Goal: Book appointment/travel/reservation

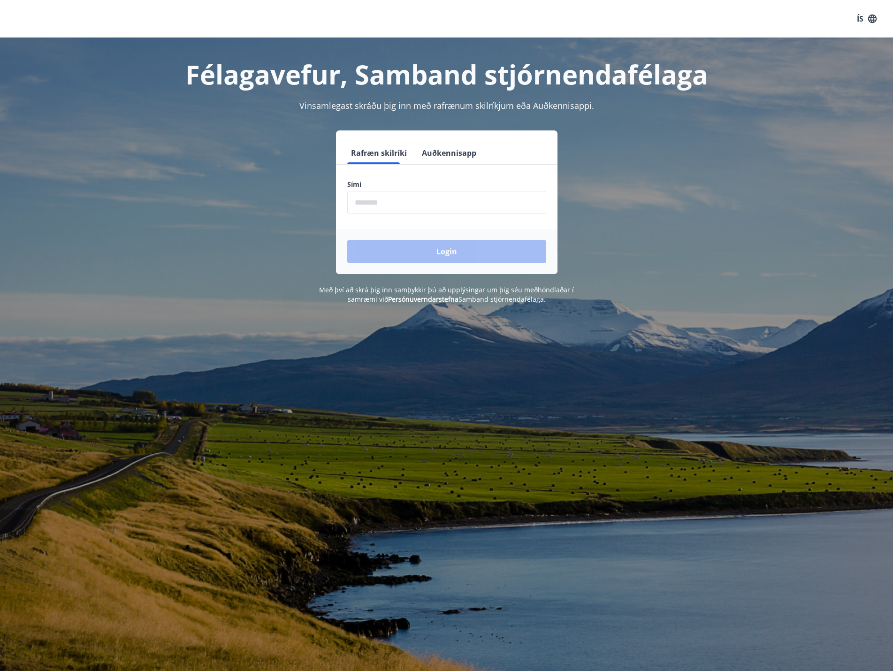
click at [408, 207] on input "phone" at bounding box center [446, 202] width 199 height 23
type input "********"
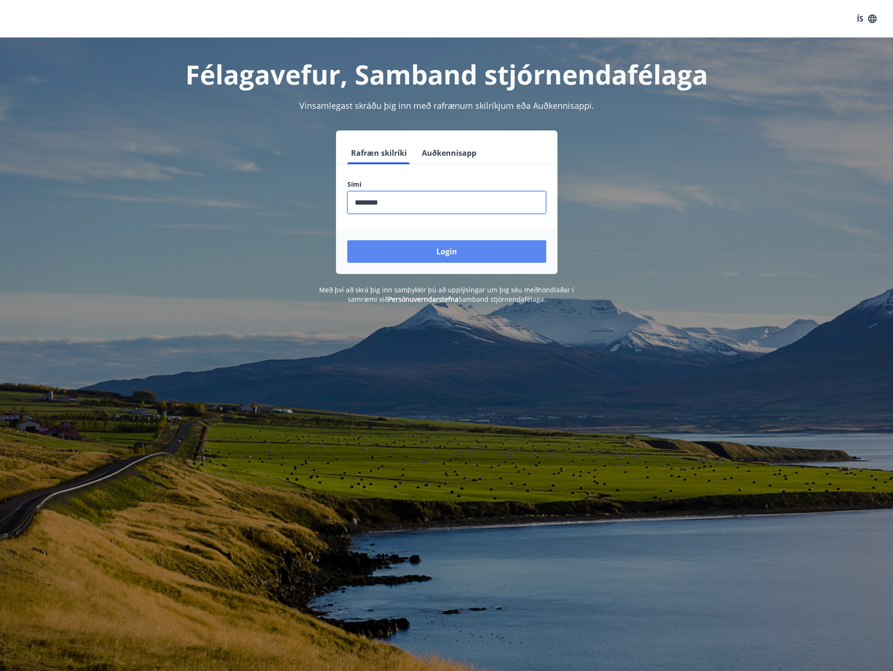
click at [421, 253] on button "Login" at bounding box center [446, 251] width 199 height 23
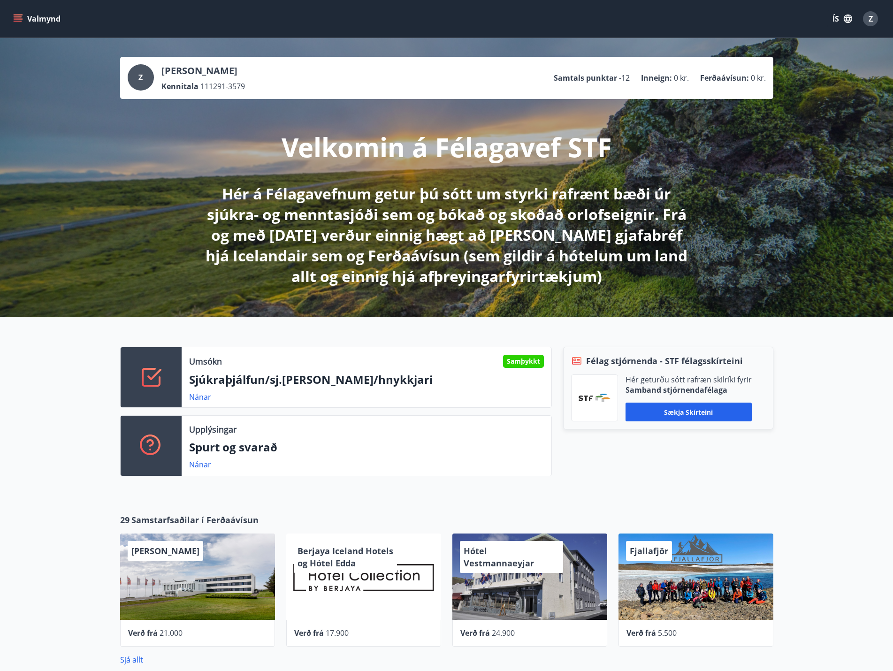
click at [26, 27] on button "Valmynd" at bounding box center [37, 18] width 53 height 17
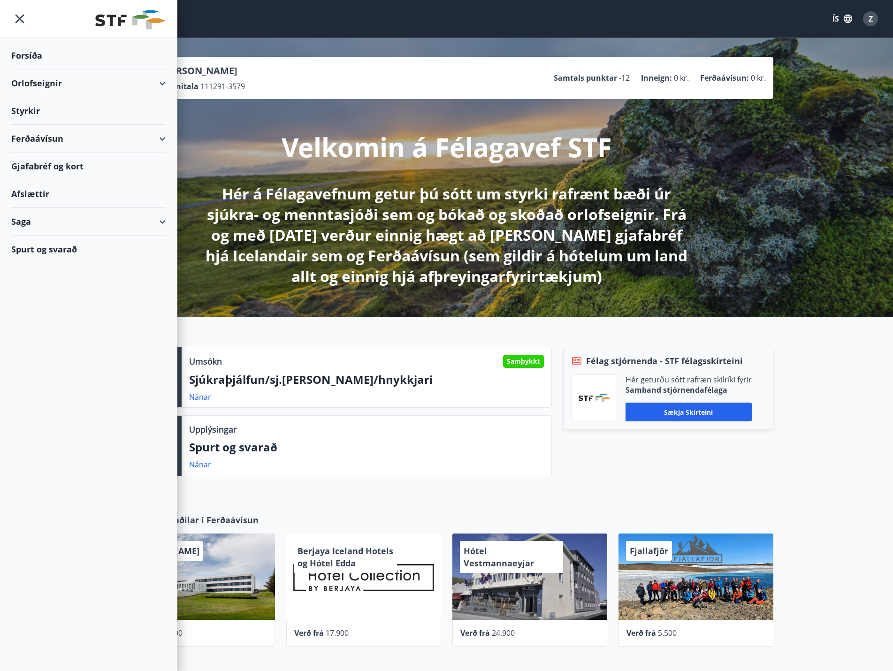
click at [47, 88] on div "Orlofseignir" at bounding box center [88, 83] width 154 height 28
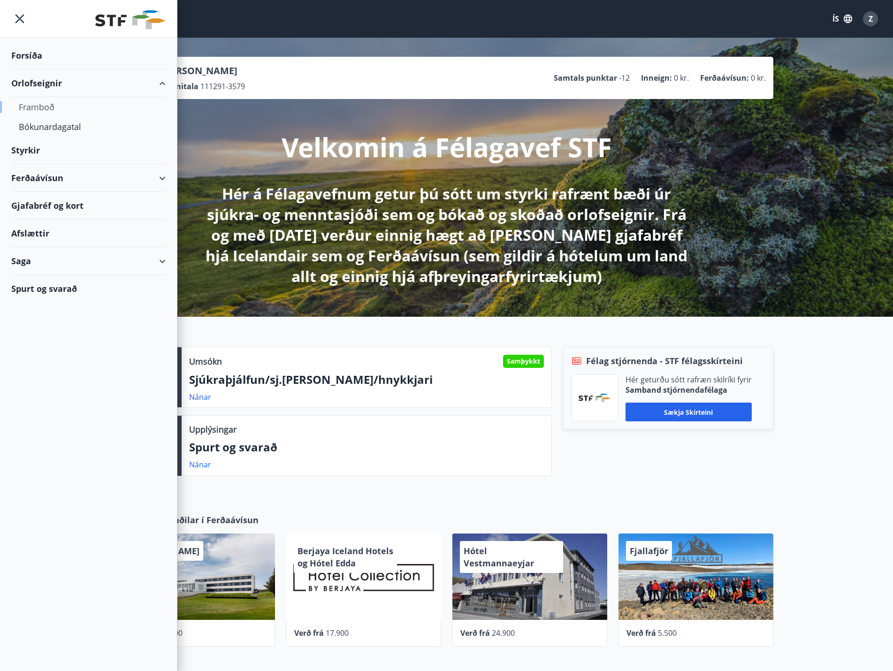
click at [47, 109] on div "Framboð" at bounding box center [88, 107] width 139 height 20
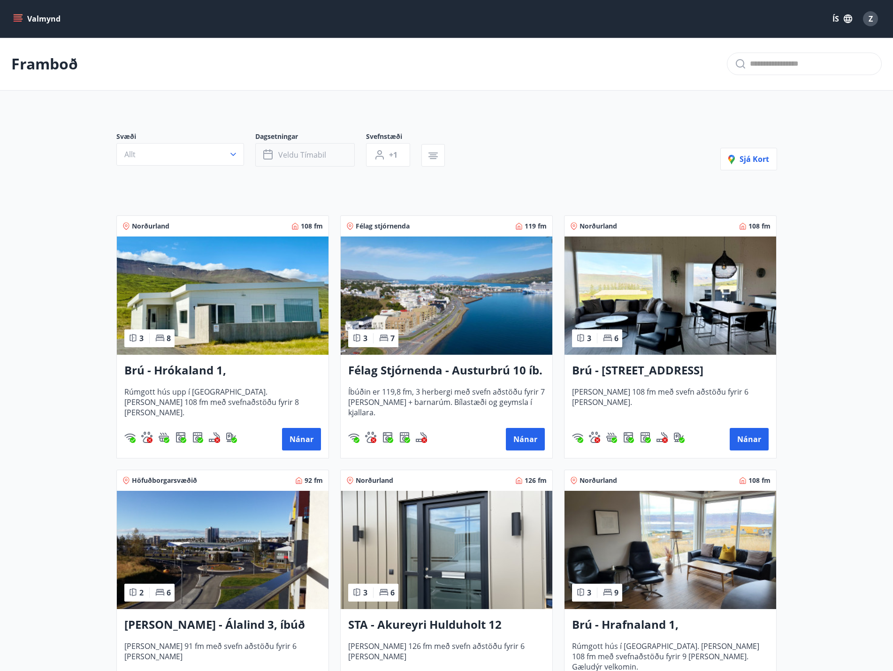
click at [281, 148] on button "Veldu tímabil" at bounding box center [304, 154] width 99 height 23
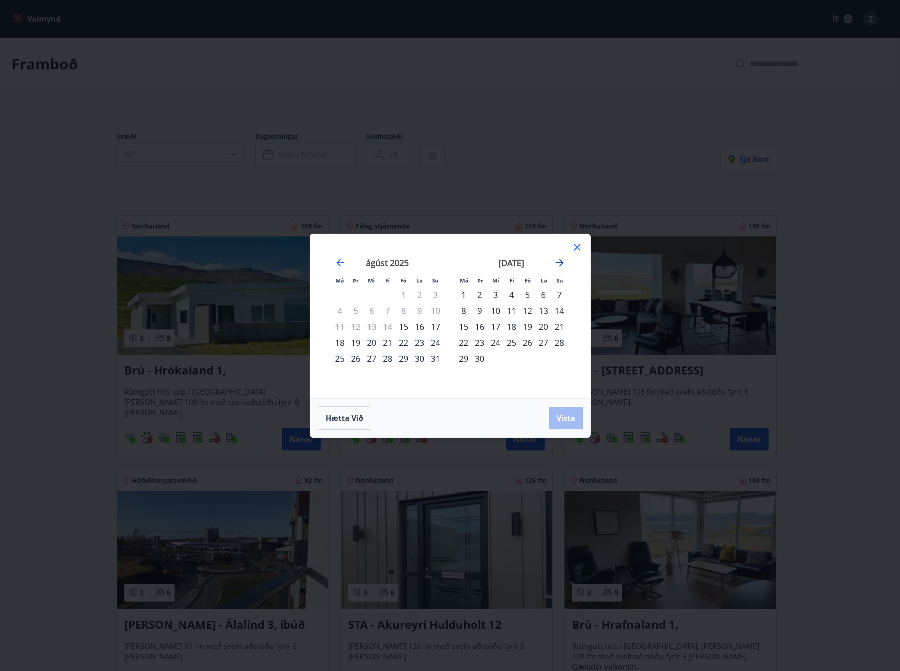
click at [562, 262] on icon "Move forward to switch to the next month." at bounding box center [560, 263] width 8 height 8
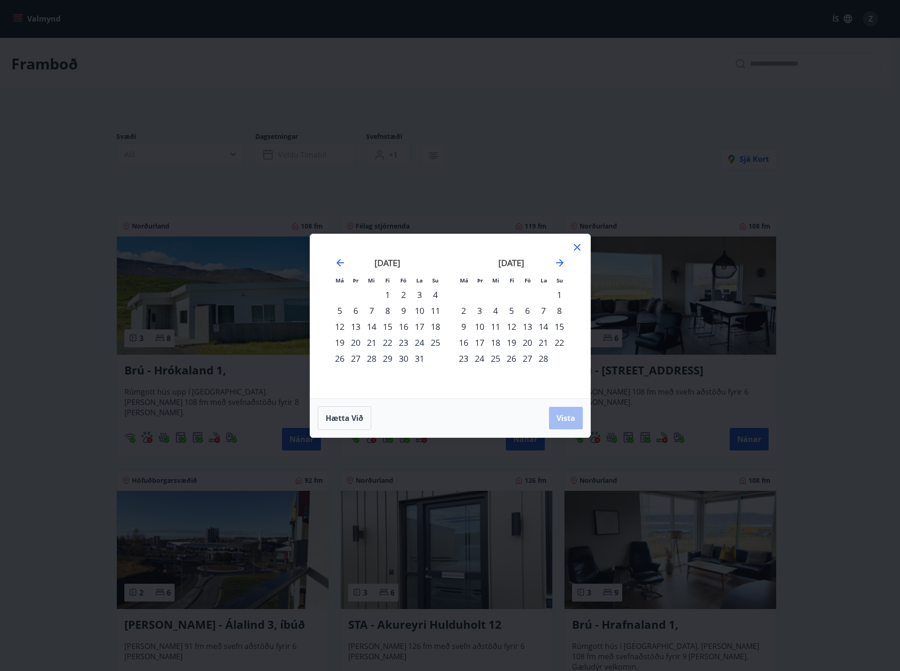
click at [462, 310] on div "2" at bounding box center [464, 311] width 16 height 16
click at [541, 361] on div "28" at bounding box center [543, 359] width 16 height 16
click at [567, 420] on span "Vista" at bounding box center [566, 418] width 19 height 10
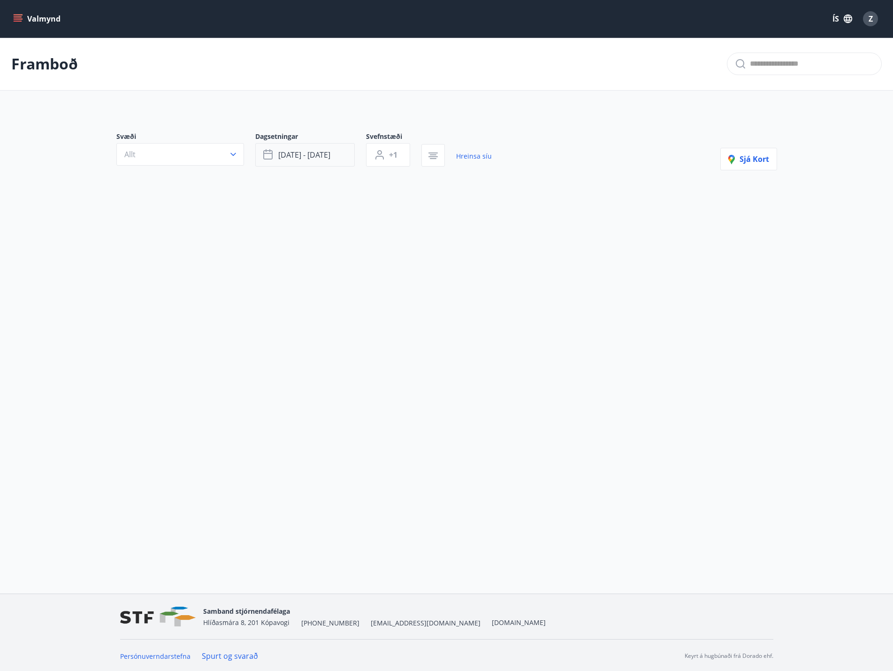
click at [320, 160] on button "[DATE] - [DATE]" at bounding box center [304, 154] width 99 height 23
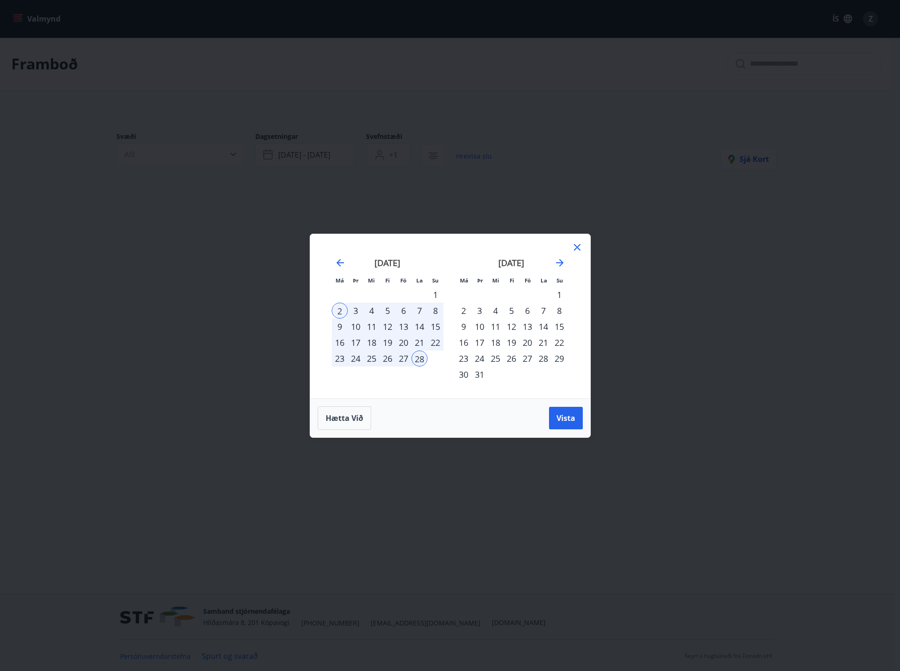
click at [387, 346] on div "19" at bounding box center [388, 343] width 16 height 16
click at [440, 345] on div "22" at bounding box center [435, 343] width 16 height 16
click at [558, 419] on span "Vista" at bounding box center [566, 418] width 19 height 10
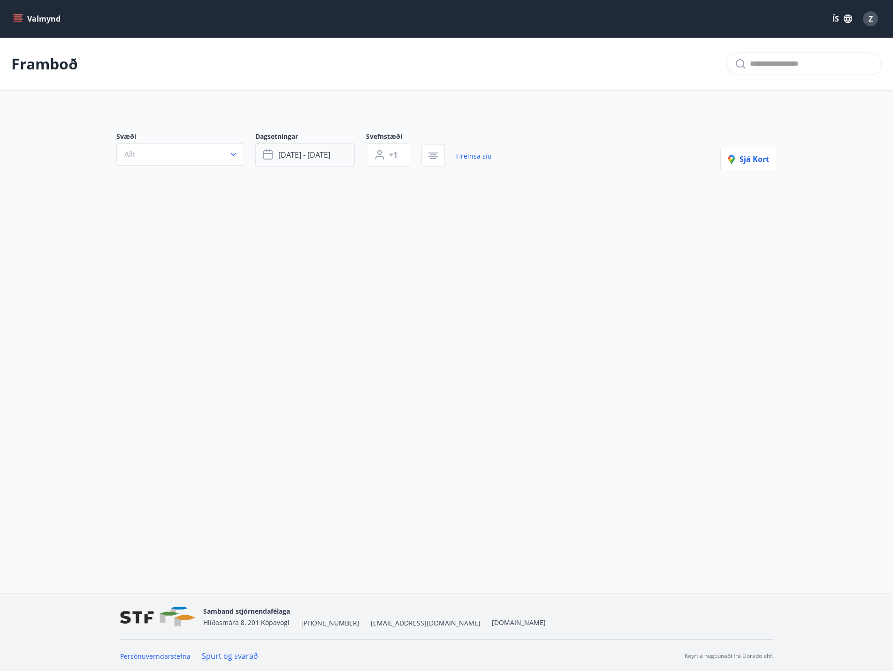
click at [307, 158] on span "[DATE] - [DATE]" at bounding box center [304, 155] width 52 height 10
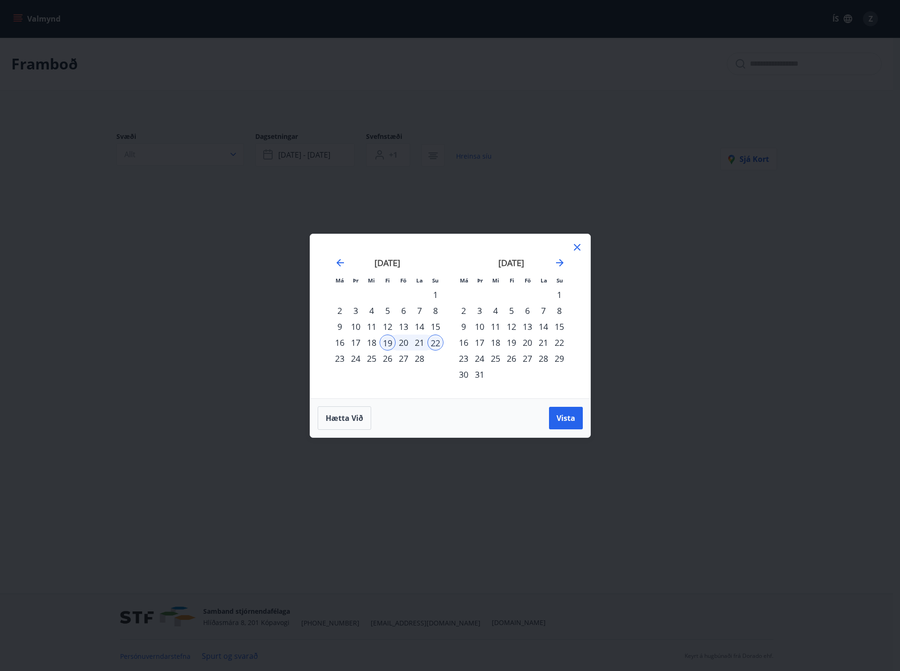
click at [565, 292] on div "1" at bounding box center [559, 295] width 16 height 16
click at [483, 373] on div "31" at bounding box center [480, 374] width 16 height 16
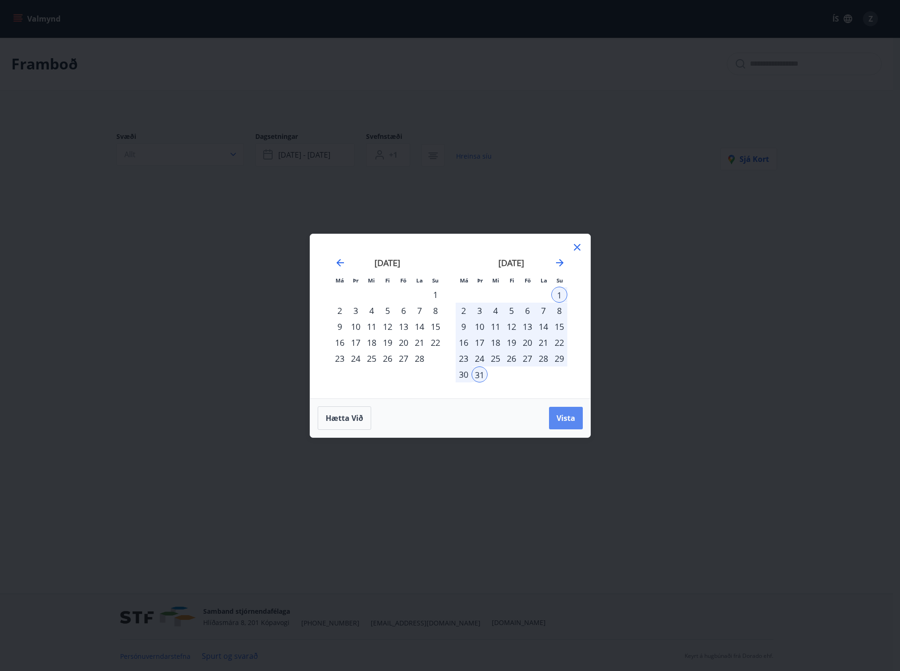
click at [565, 419] on span "Vista" at bounding box center [566, 418] width 19 height 10
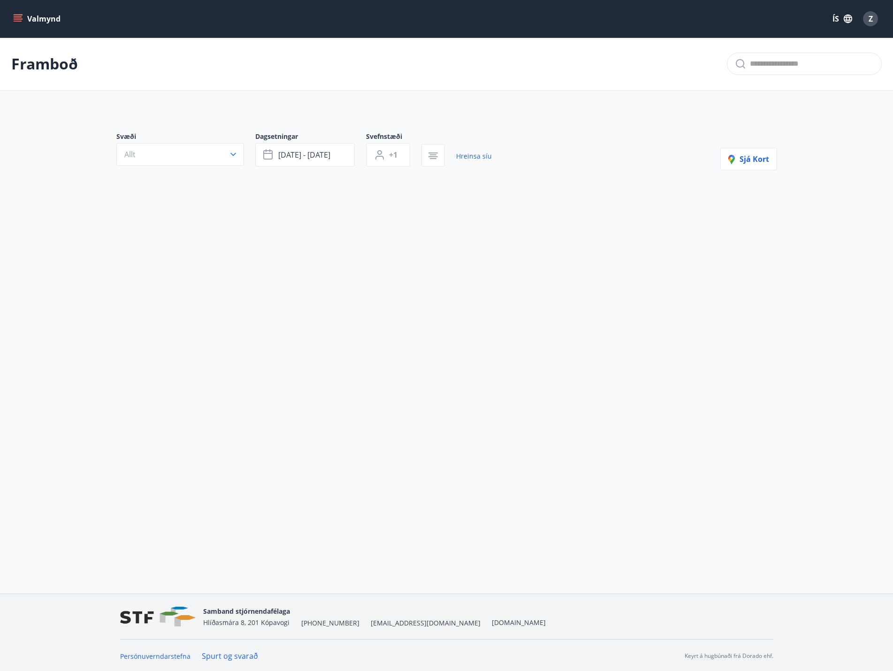
click at [416, 239] on div "Framboð Svæði Allt Dagsetningar [DATE] - [DATE] Svefnstæði +1 Hreinsa síu Sjá k…" at bounding box center [446, 149] width 893 height 223
click at [401, 149] on button "+1" at bounding box center [388, 154] width 44 height 23
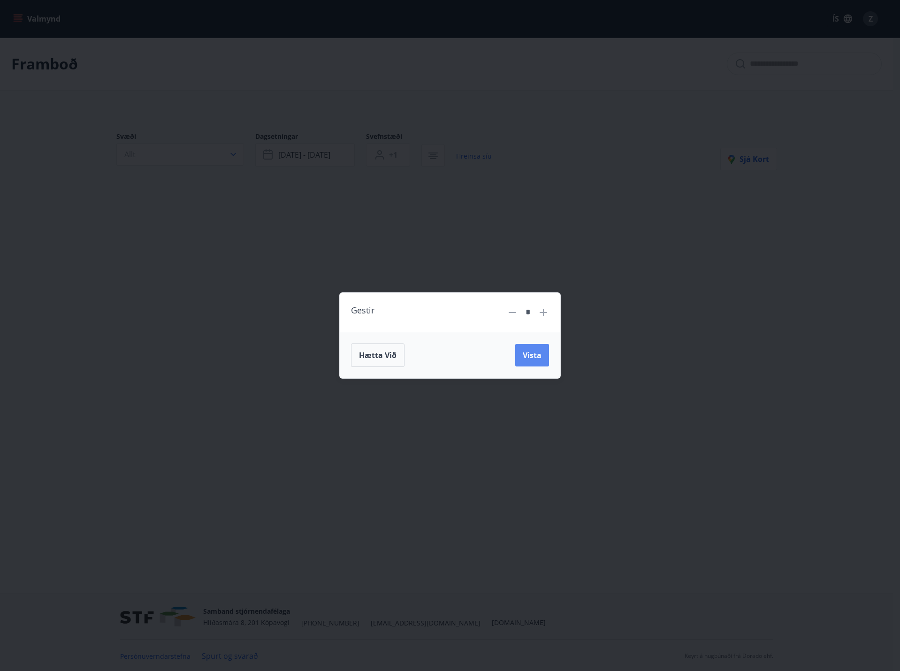
click at [541, 359] on span "Vista" at bounding box center [532, 355] width 19 height 10
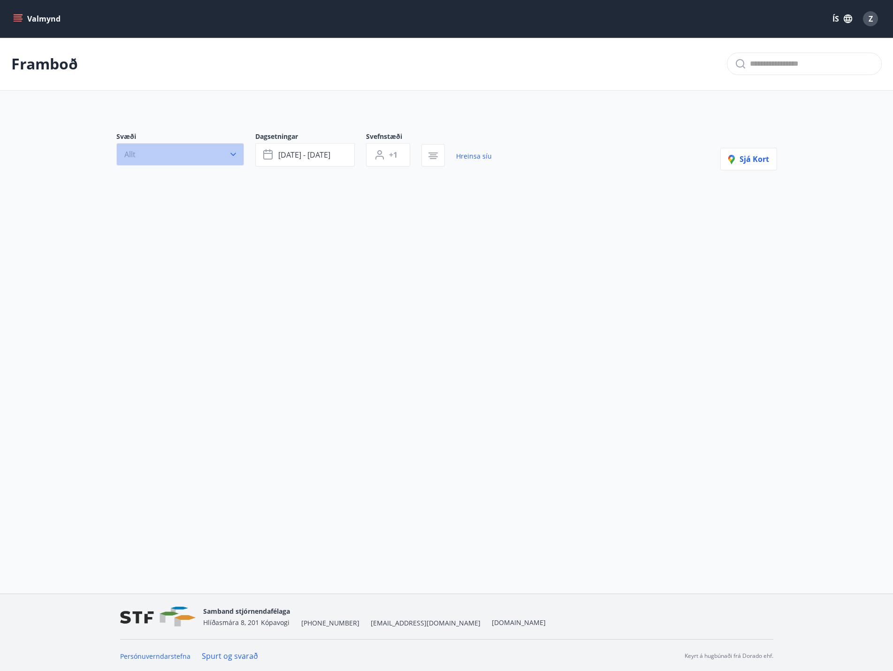
click at [192, 151] on button "Allt" at bounding box center [180, 154] width 128 height 23
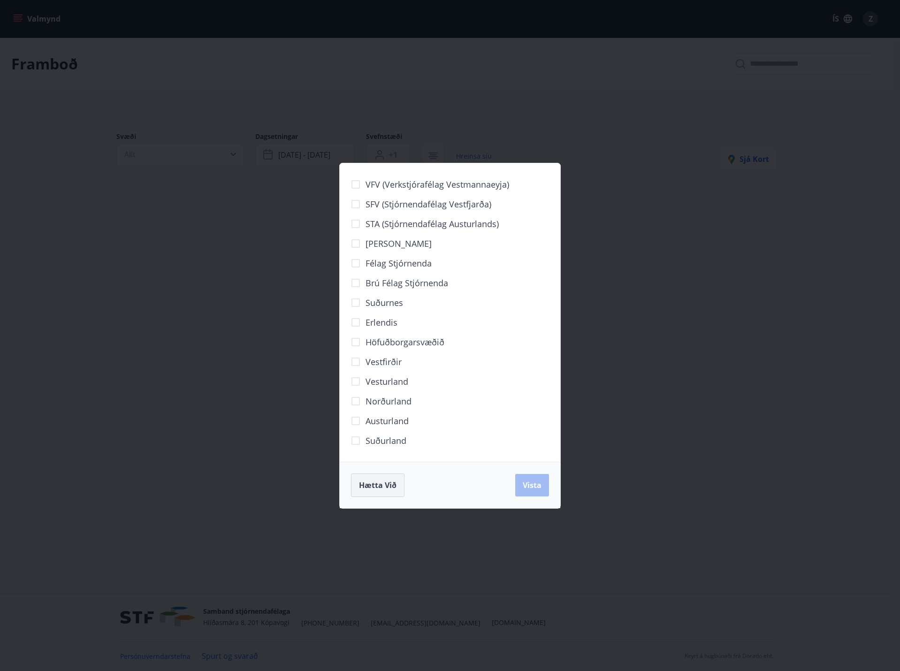
click at [380, 491] on button "Hætta við" at bounding box center [377, 484] width 53 height 23
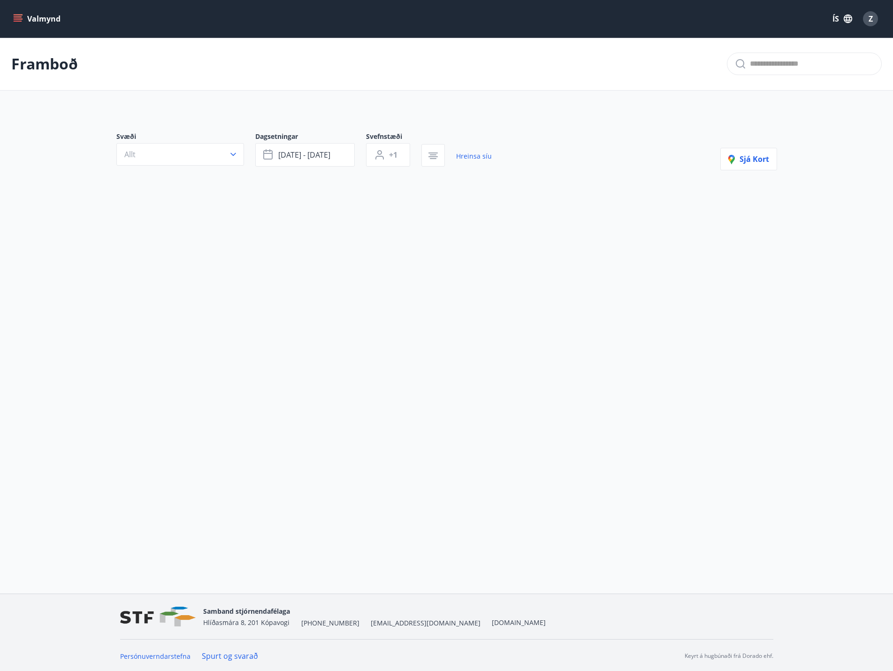
click at [170, 187] on div "Svæði Allt Dagsetningar [DATE] - [DATE] Svefnstæði +1 Hreinsa síu Sjá kort" at bounding box center [447, 166] width 676 height 114
click at [40, 40] on div "Framboð" at bounding box center [446, 64] width 893 height 53
click at [38, 12] on button "Valmynd" at bounding box center [37, 18] width 53 height 17
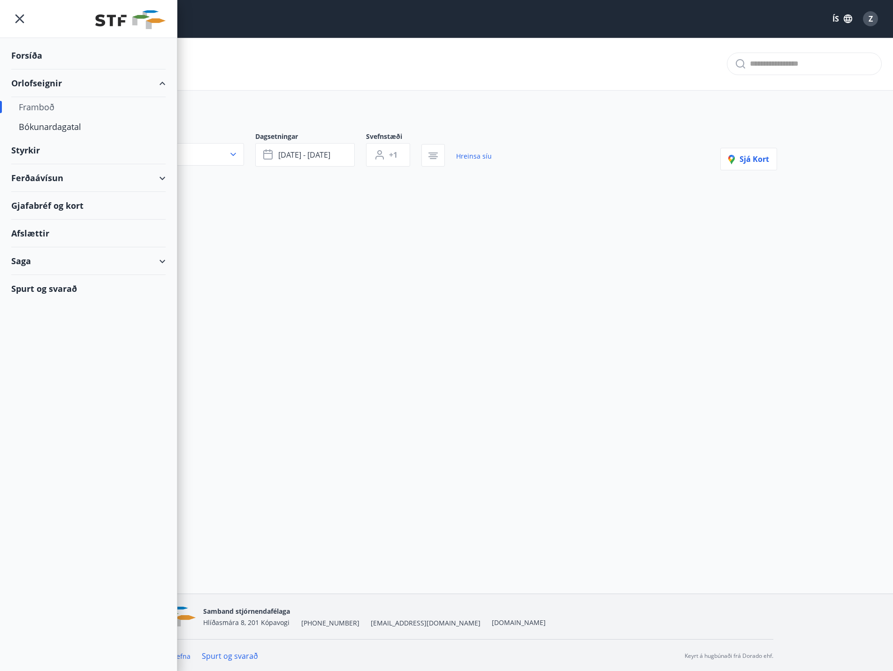
click at [46, 112] on div "Framboð" at bounding box center [88, 107] width 139 height 20
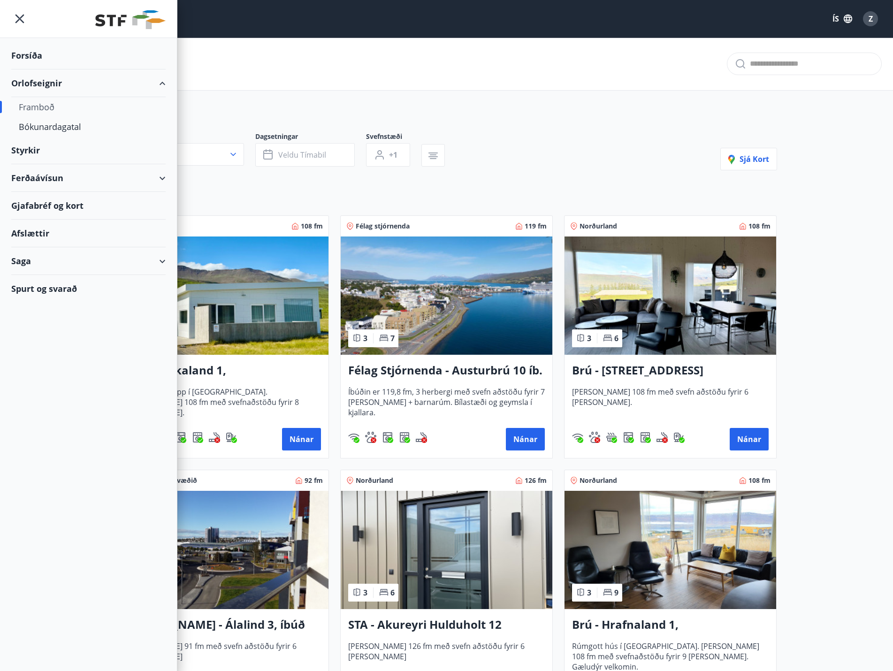
scroll to position [587, 0]
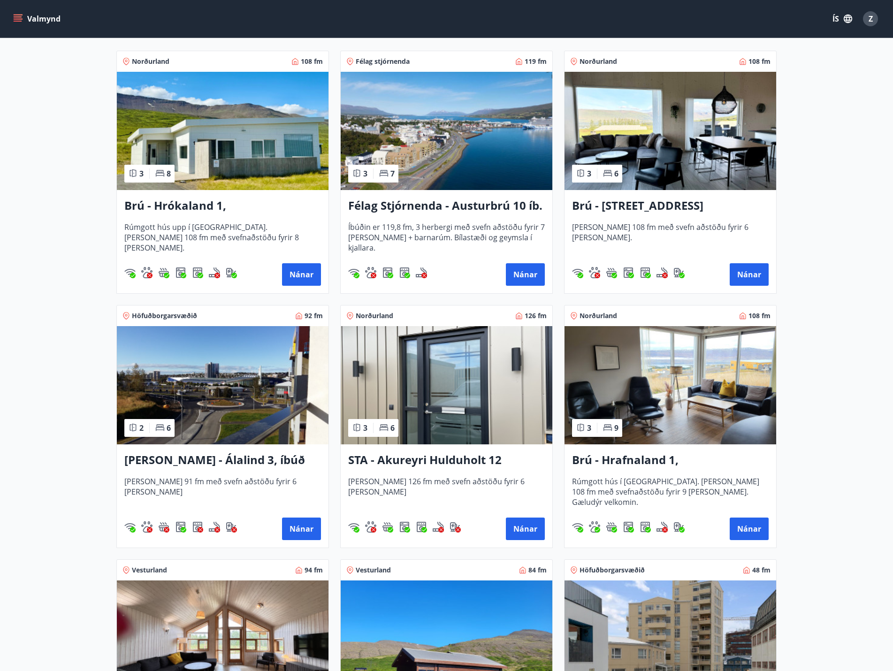
scroll to position [118, 0]
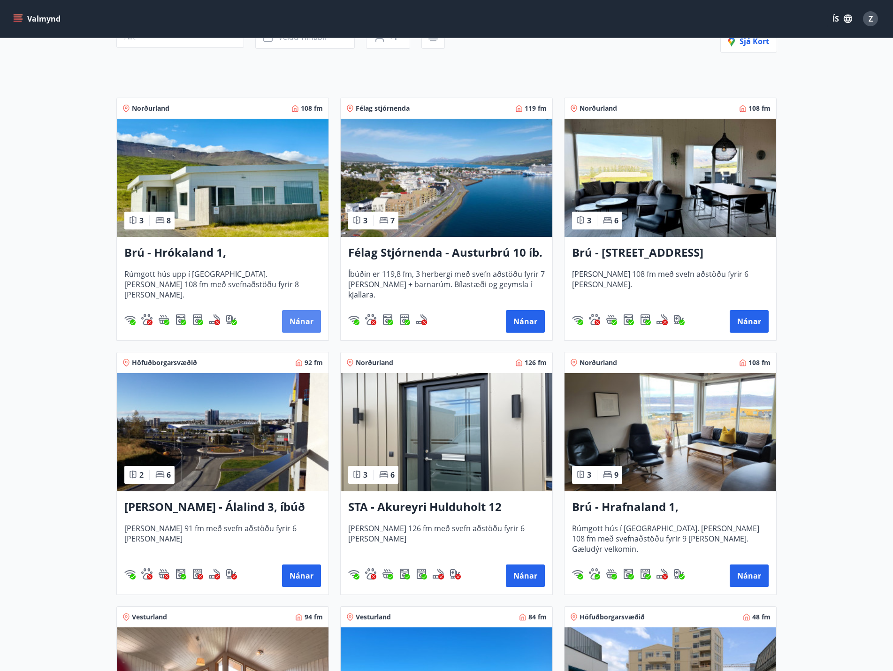
click at [297, 322] on button "Nánar" at bounding box center [301, 321] width 39 height 23
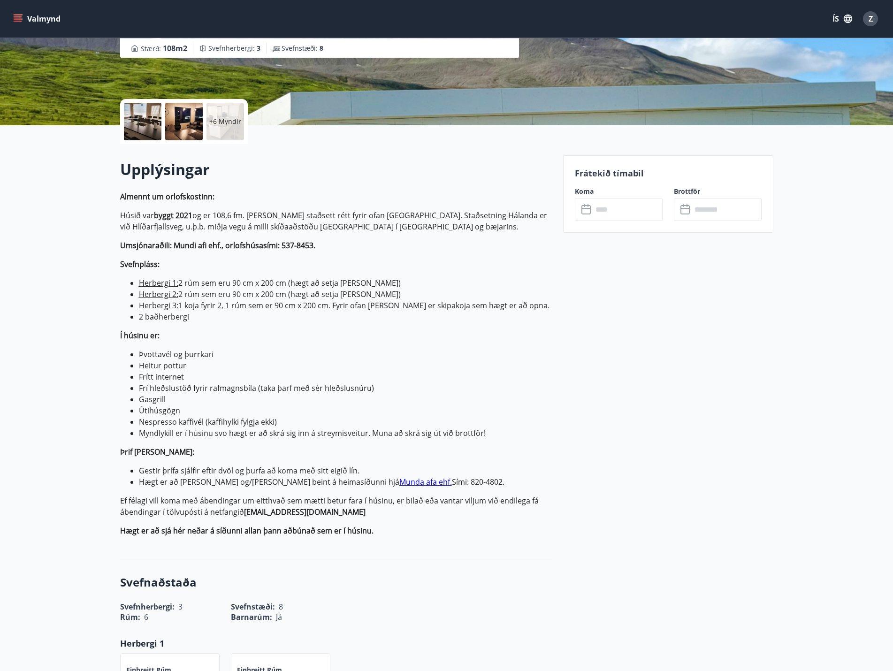
scroll to position [141, 0]
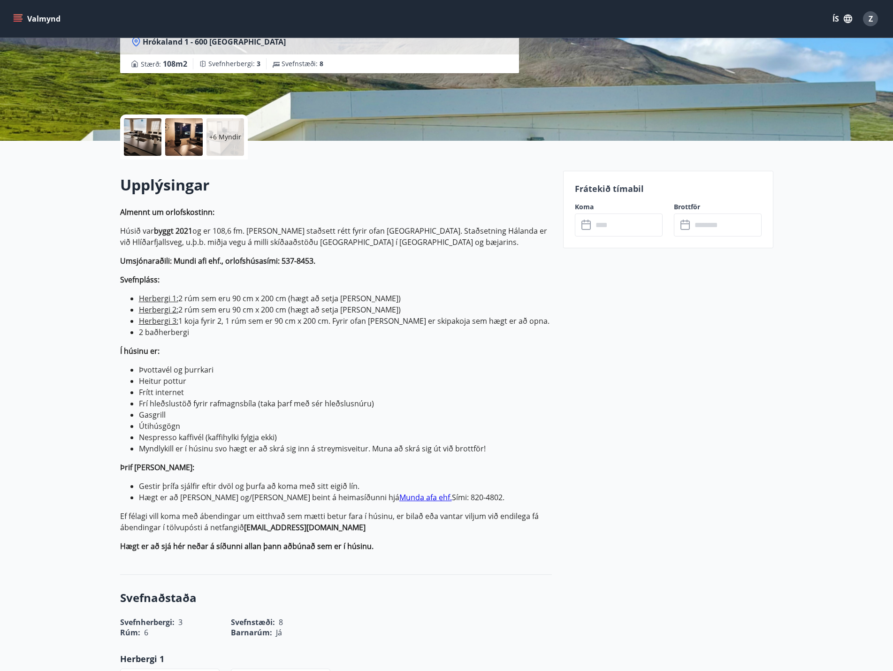
click at [634, 214] on input "text" at bounding box center [628, 225] width 70 height 23
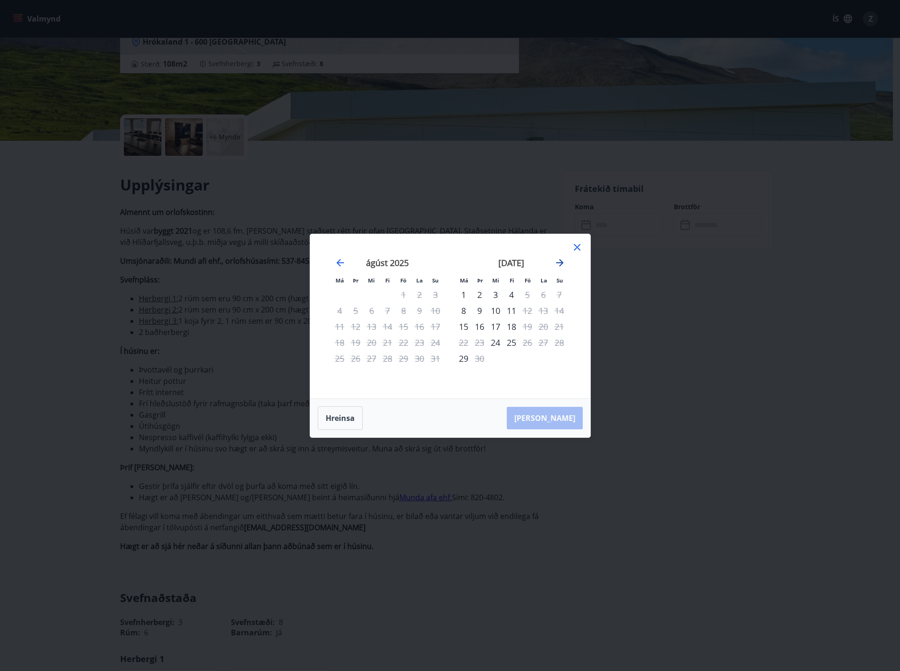
click at [563, 264] on icon "Move forward to switch to the next month." at bounding box center [559, 262] width 11 height 11
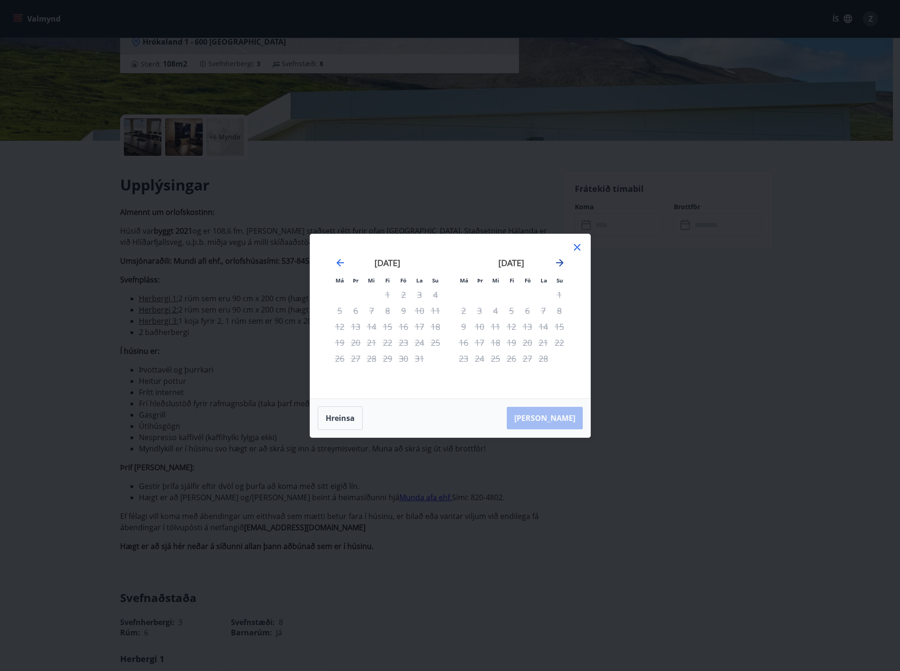
click at [563, 264] on icon "Move forward to switch to the next month." at bounding box center [559, 262] width 11 height 11
click at [574, 250] on icon at bounding box center [577, 247] width 7 height 7
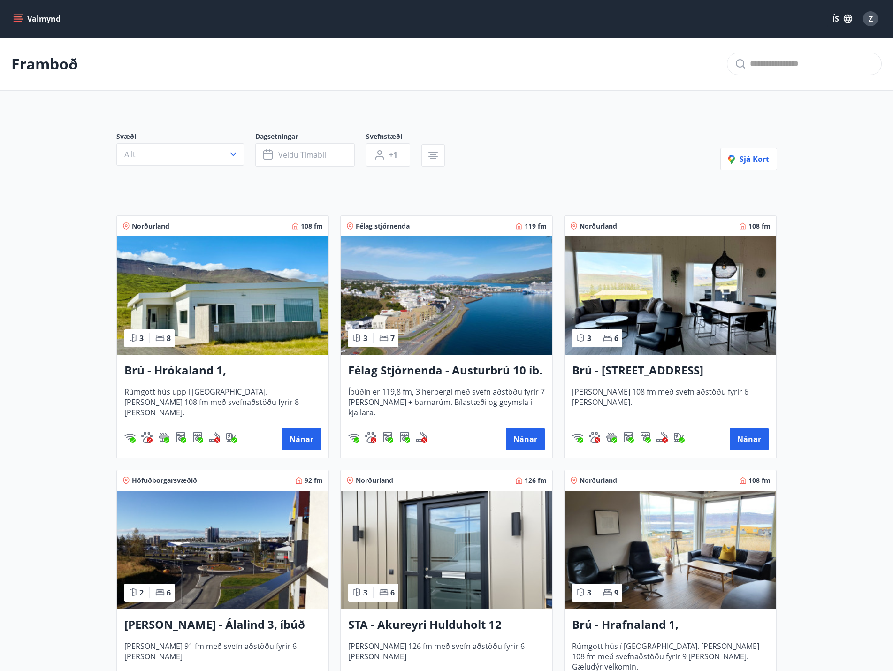
drag, startPoint x: 439, startPoint y: 366, endPoint x: 411, endPoint y: 369, distance: 28.3
click at [411, 369] on h3 "Félag Stjórnenda - Austurbrú 10 íb. 201" at bounding box center [446, 370] width 197 height 17
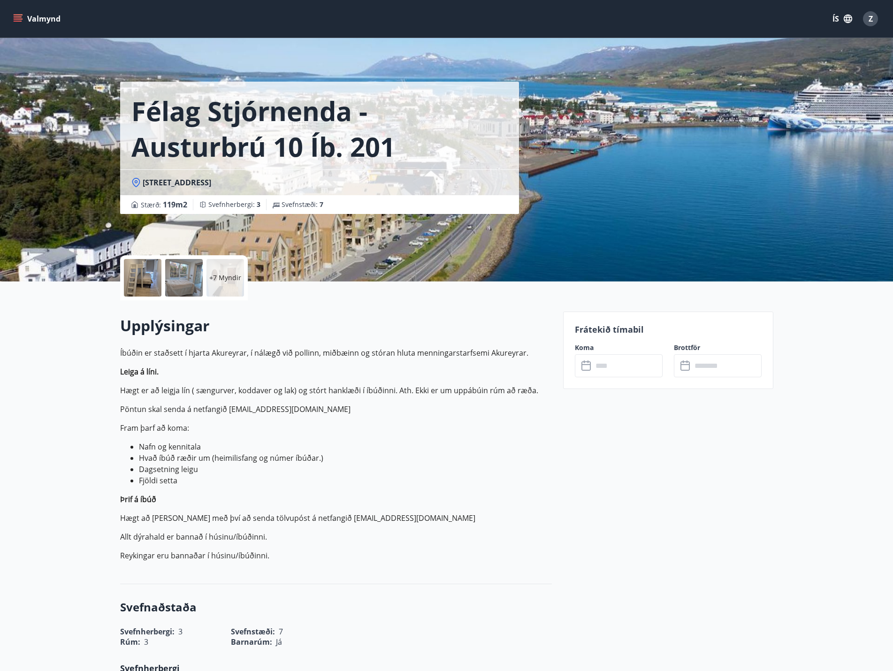
click at [615, 359] on input "text" at bounding box center [628, 365] width 70 height 23
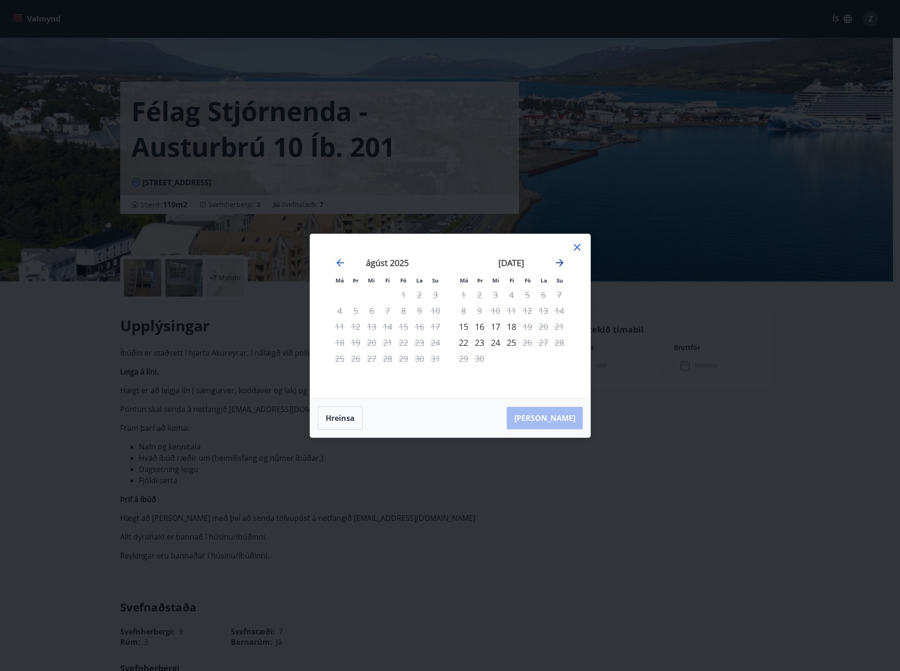
click at [564, 262] on icon "Move forward to switch to the next month." at bounding box center [559, 262] width 11 height 11
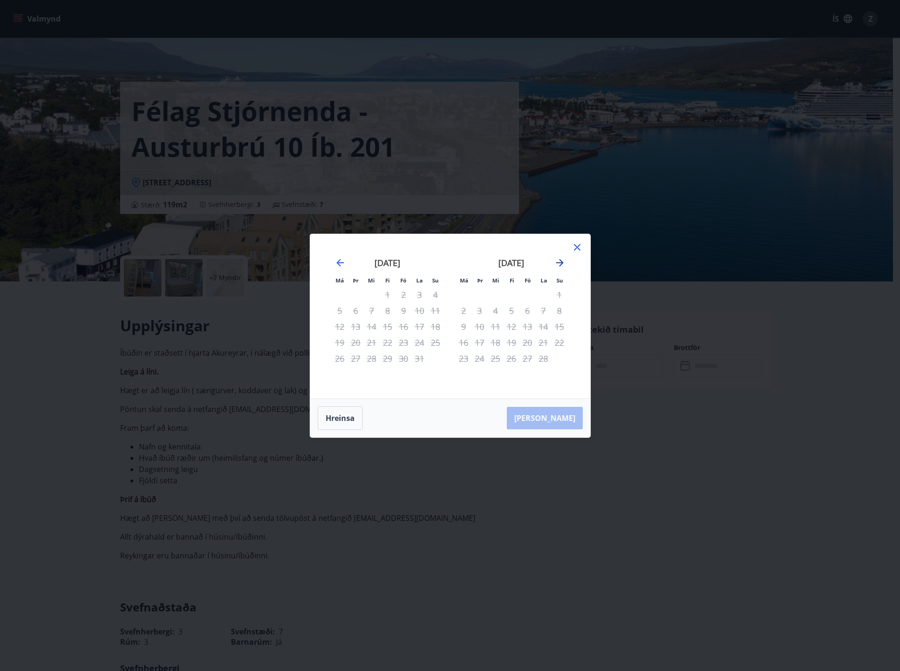
click at [564, 262] on icon "Move forward to switch to the next month." at bounding box center [559, 262] width 11 height 11
click at [580, 244] on icon at bounding box center [577, 247] width 7 height 7
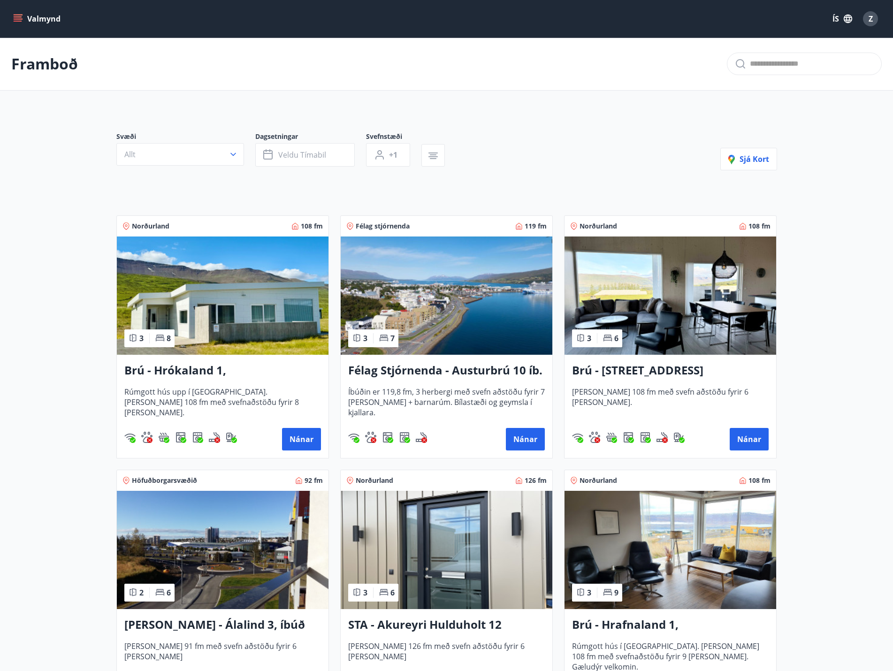
click at [610, 274] on img at bounding box center [671, 296] width 212 height 118
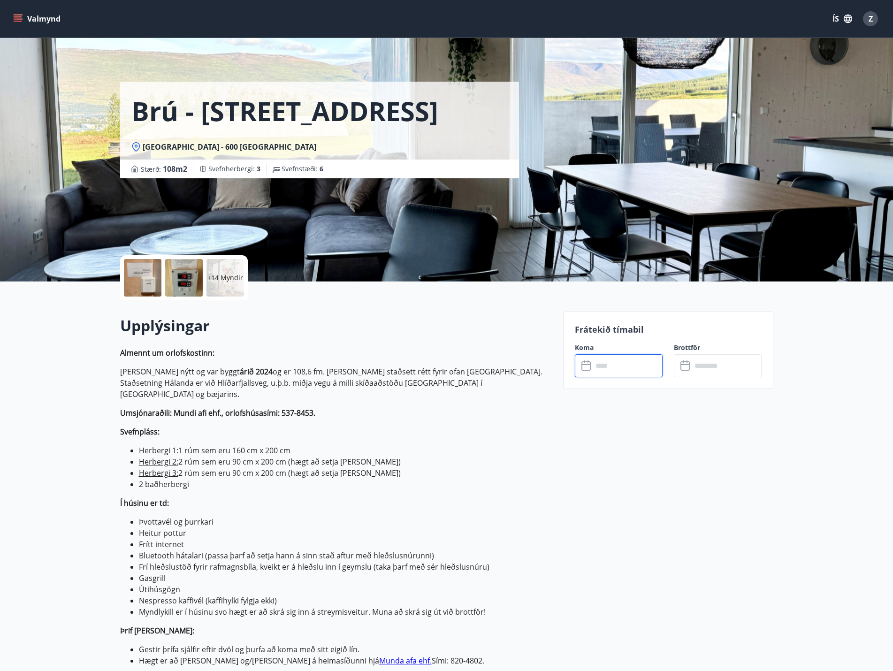
click at [615, 364] on input "text" at bounding box center [628, 365] width 70 height 23
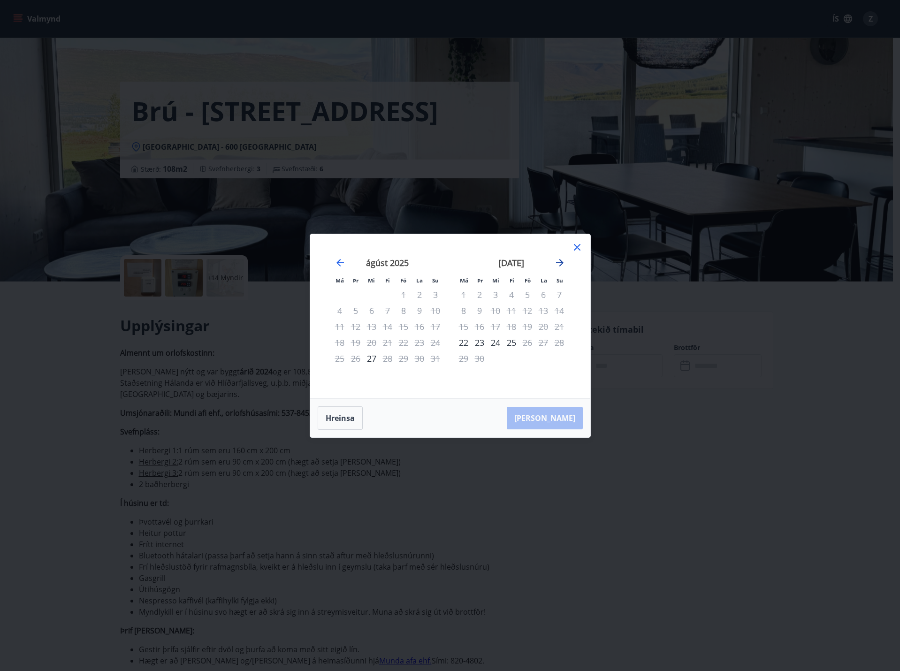
click at [563, 267] on icon "Move forward to switch to the next month." at bounding box center [559, 262] width 11 height 11
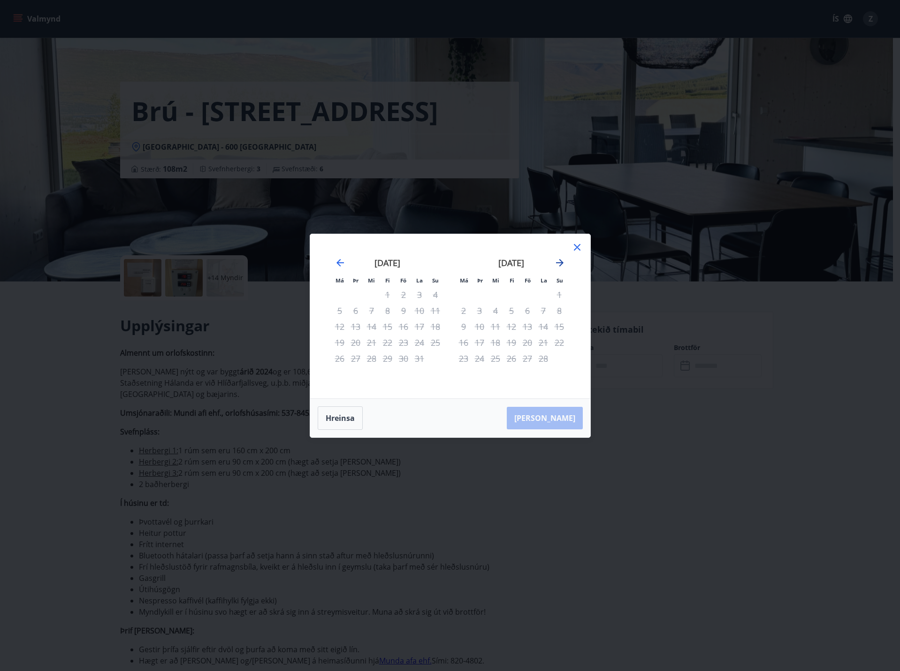
click at [563, 267] on icon "Move forward to switch to the next month." at bounding box center [559, 262] width 11 height 11
click at [577, 247] on icon at bounding box center [576, 246] width 1 height 1
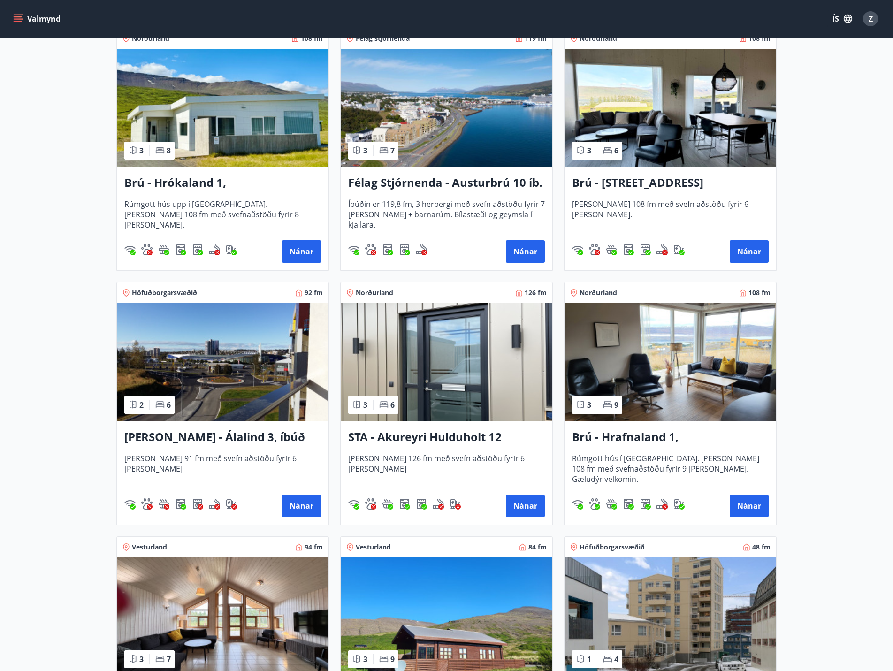
click at [228, 399] on img at bounding box center [223, 362] width 212 height 118
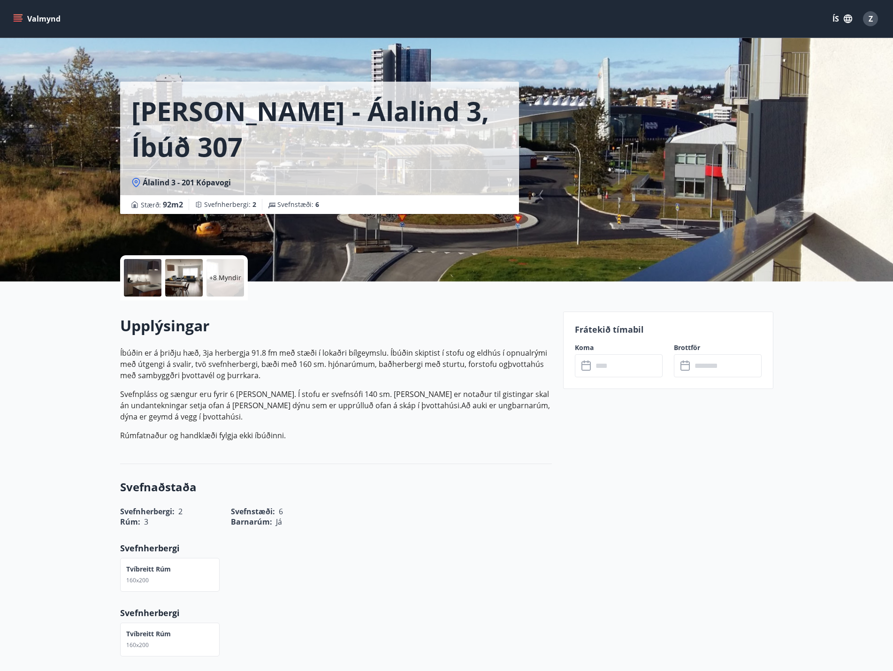
click at [575, 361] on div "​ ​" at bounding box center [619, 365] width 88 height 23
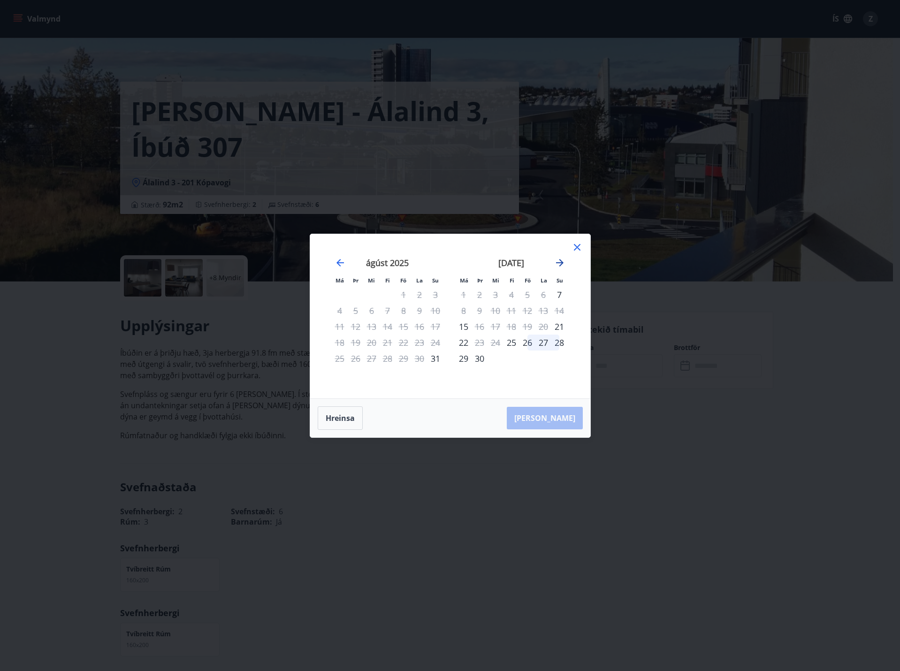
click at [565, 261] on div "[DATE] 1 2 3 4 5 6 7 8 9 10 11 12 13 14 15 16 17 18 19 20 21 22 23 24 25 26 27 …" at bounding box center [449, 316] width 257 height 142
click at [560, 261] on icon "Move forward to switch to the next month." at bounding box center [559, 262] width 11 height 11
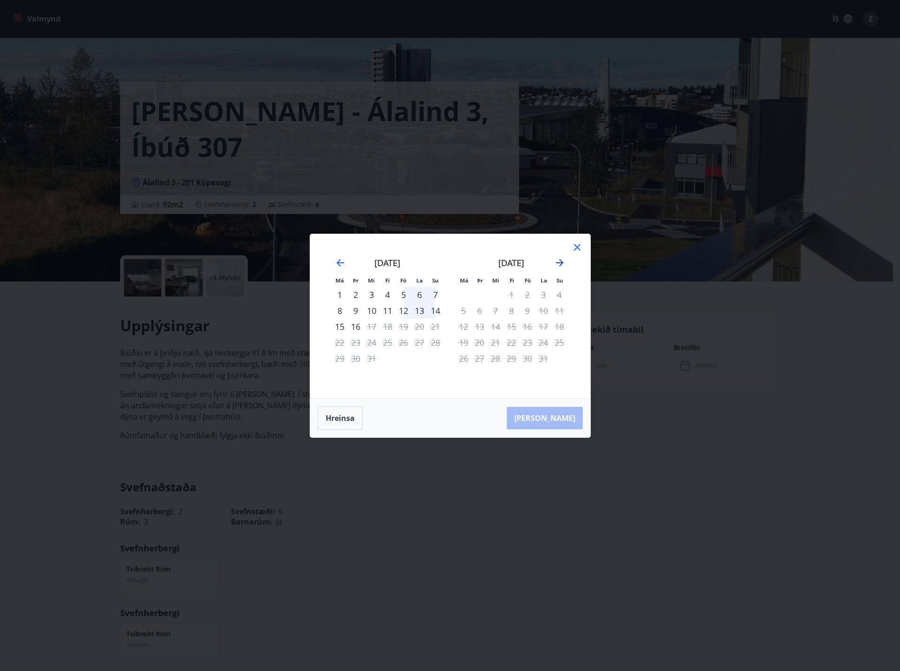
click at [560, 261] on icon "Move forward to switch to the next month." at bounding box center [559, 262] width 11 height 11
click at [688, 576] on div "Má Þr Mi Fi Fö La Su Má Þr Mi Fi Fö La [DEMOGRAPHIC_DATA] [DATE] 1 2 3 4 5 6 7 …" at bounding box center [450, 335] width 900 height 671
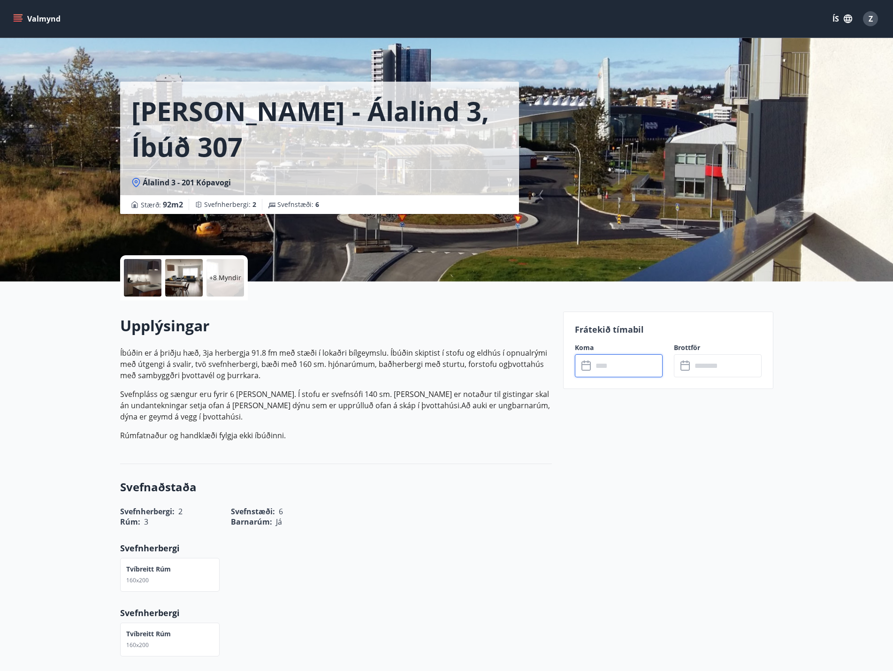
click at [493, 483] on h3 "Svefnaðstaða" at bounding box center [336, 487] width 432 height 16
click at [29, 18] on button "Valmynd" at bounding box center [37, 18] width 53 height 17
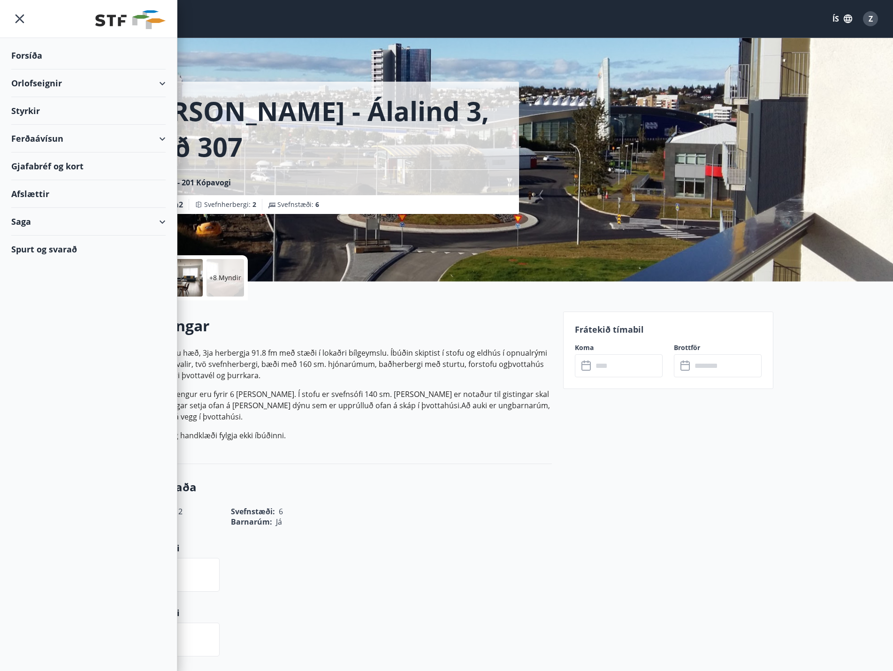
click at [50, 86] on div "Orlofseignir" at bounding box center [88, 83] width 154 height 28
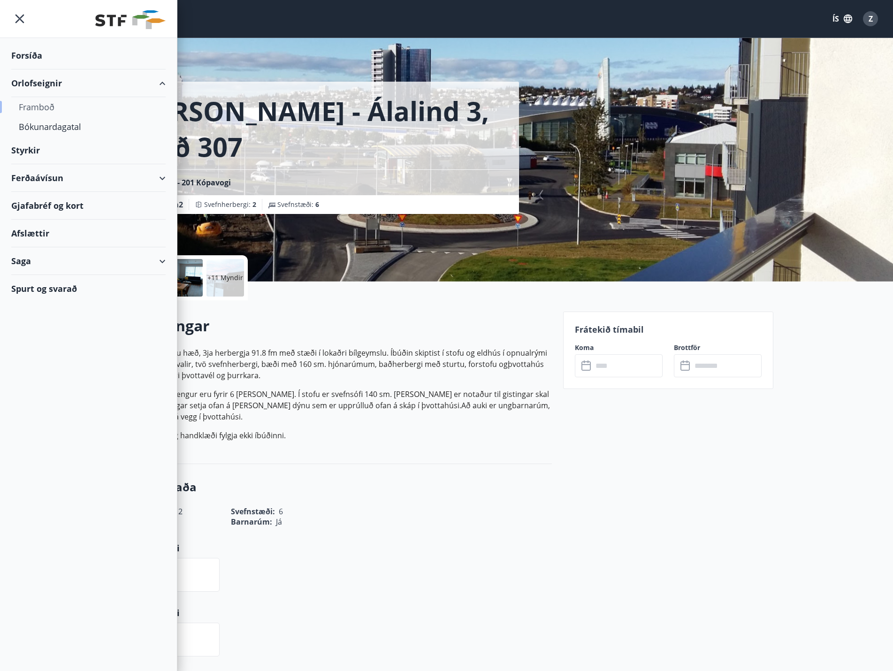
click at [52, 107] on div "Framboð" at bounding box center [88, 107] width 139 height 20
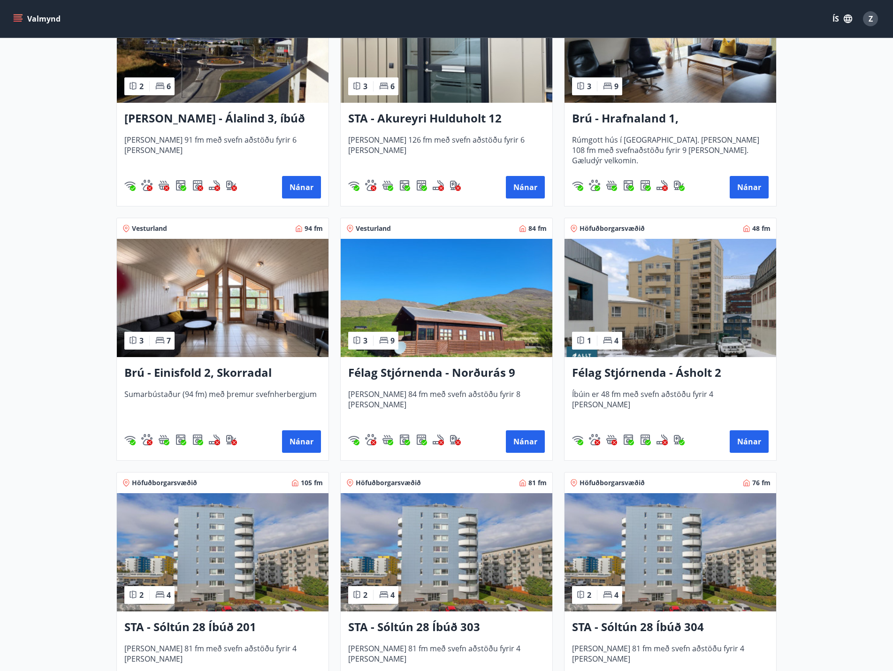
scroll to position [516, 0]
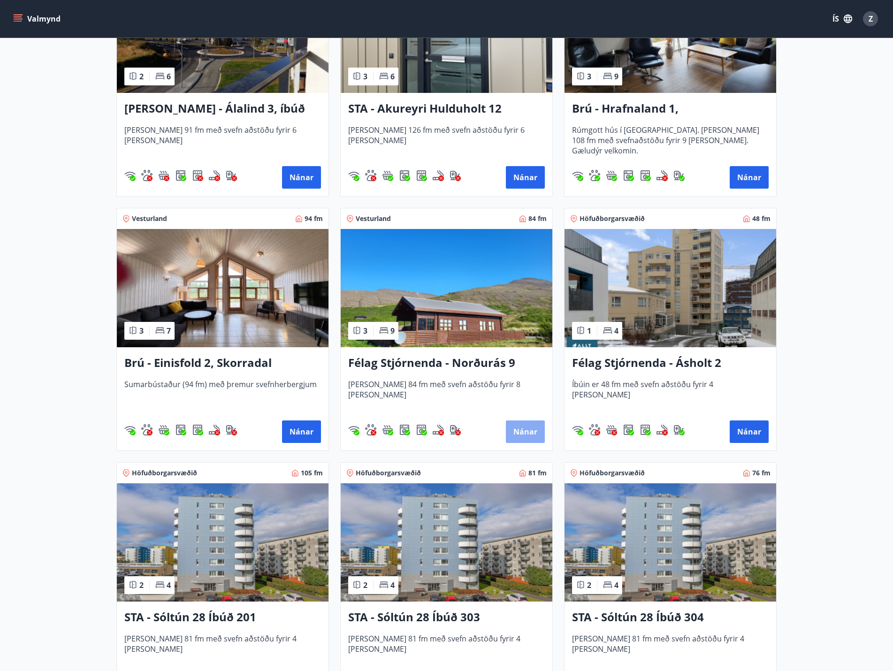
click at [541, 439] on button "Nánar" at bounding box center [525, 431] width 39 height 23
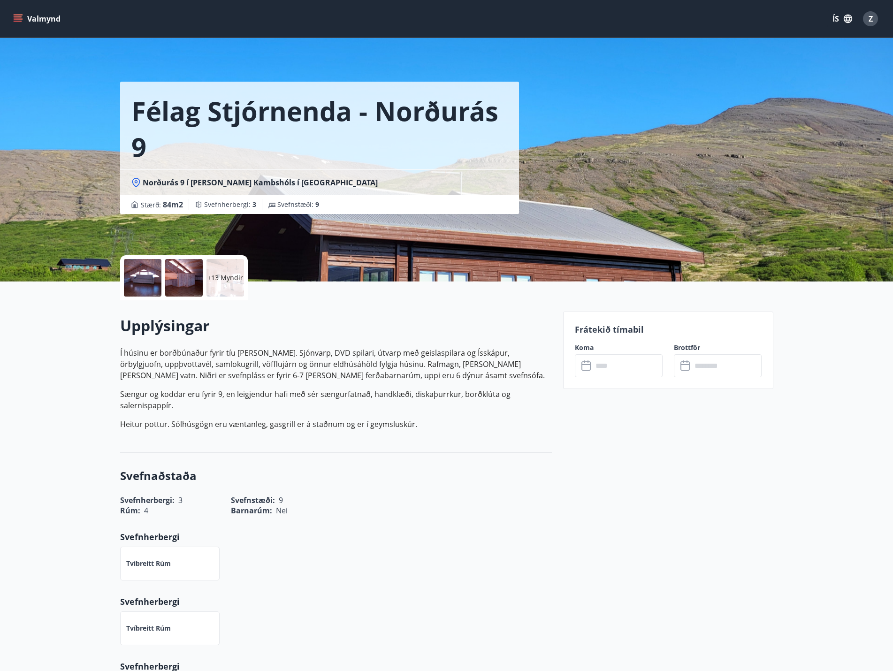
click at [612, 352] on label "Koma" at bounding box center [619, 347] width 88 height 9
click at [614, 362] on input "text" at bounding box center [628, 365] width 70 height 23
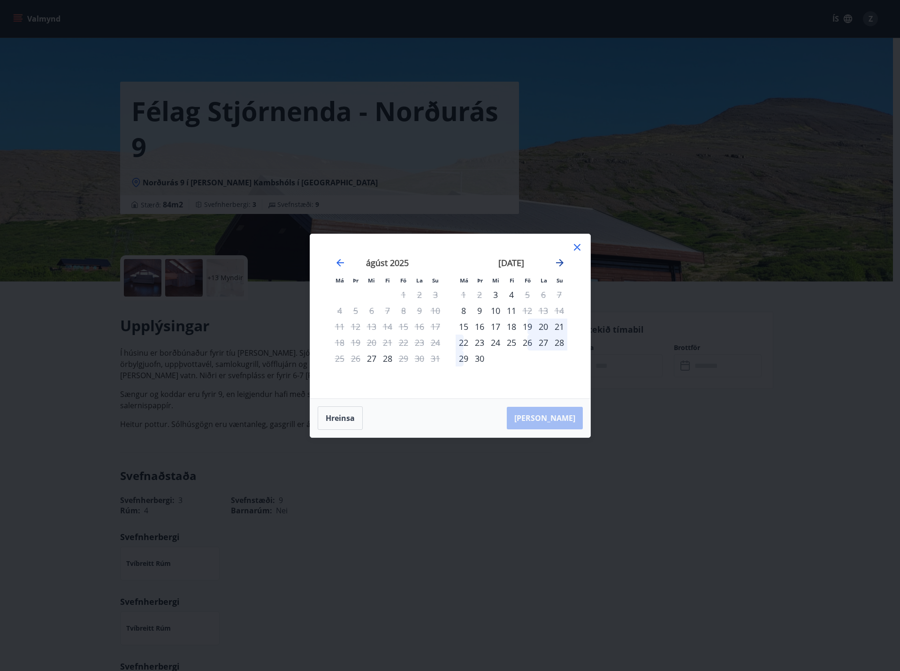
click at [560, 262] on icon "Move forward to switch to the next month." at bounding box center [559, 262] width 11 height 11
click at [559, 270] on div "[DATE]" at bounding box center [512, 265] width 112 height 41
click at [560, 266] on icon "Move forward to switch to the next month." at bounding box center [560, 263] width 8 height 8
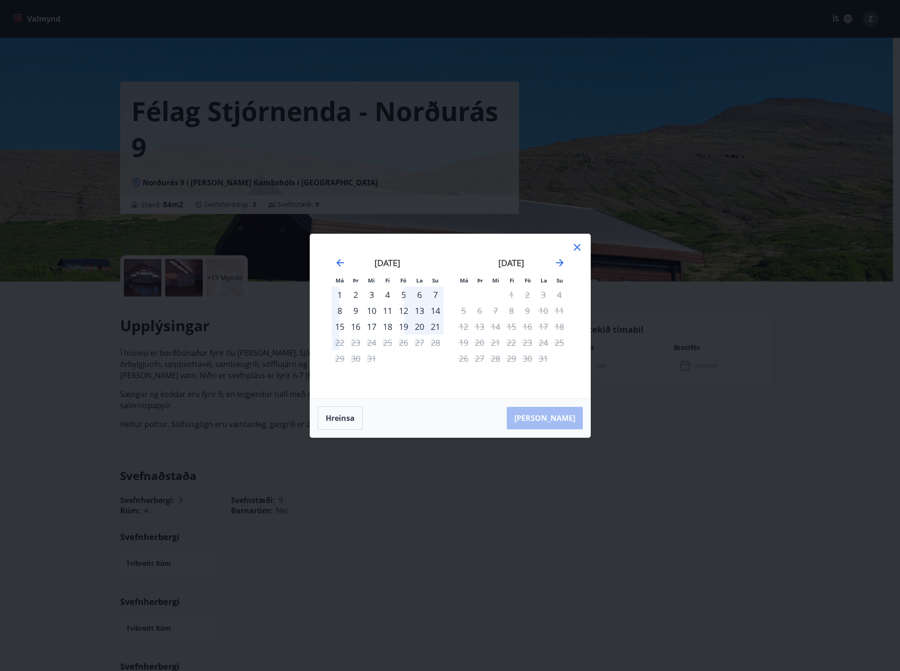
click at [576, 253] on div at bounding box center [577, 249] width 11 height 14
click at [580, 250] on icon at bounding box center [577, 247] width 7 height 7
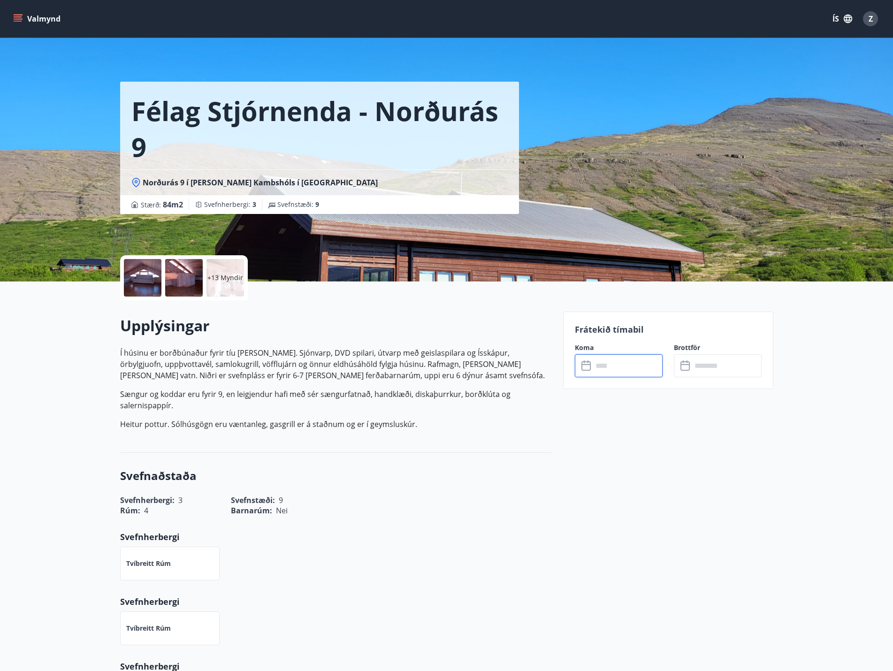
click at [454, 478] on h3 "Svefnaðstaða" at bounding box center [336, 476] width 432 height 16
